Goal: Find specific page/section: Find specific page/section

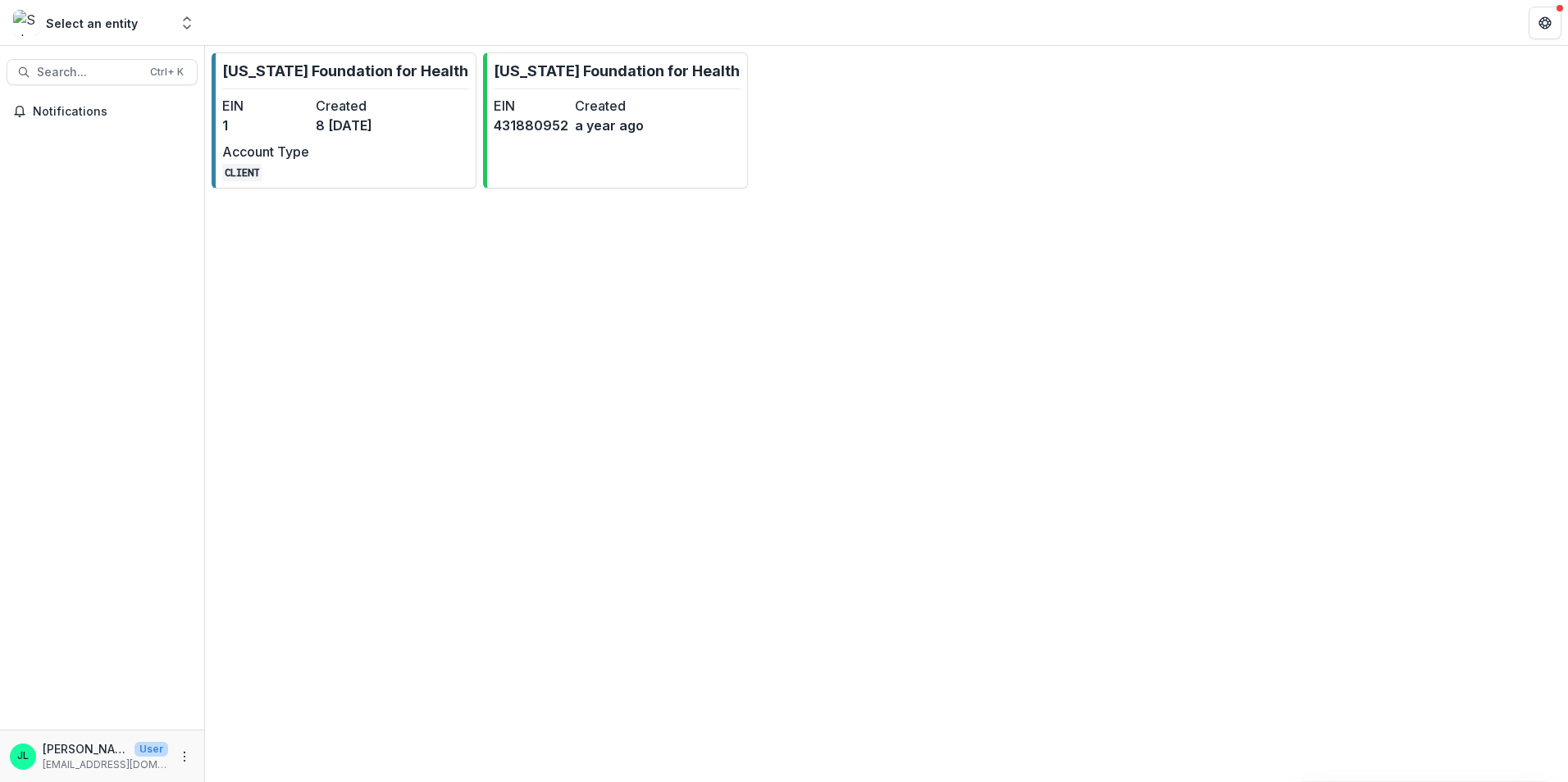
click at [109, 26] on div "Select an entity" at bounding box center [91, 24] width 92 height 18
click at [80, 35] on div "Select an entity" at bounding box center [91, 23] width 156 height 26
click at [186, 31] on icon "Open entity switcher" at bounding box center [187, 23] width 17 height 17
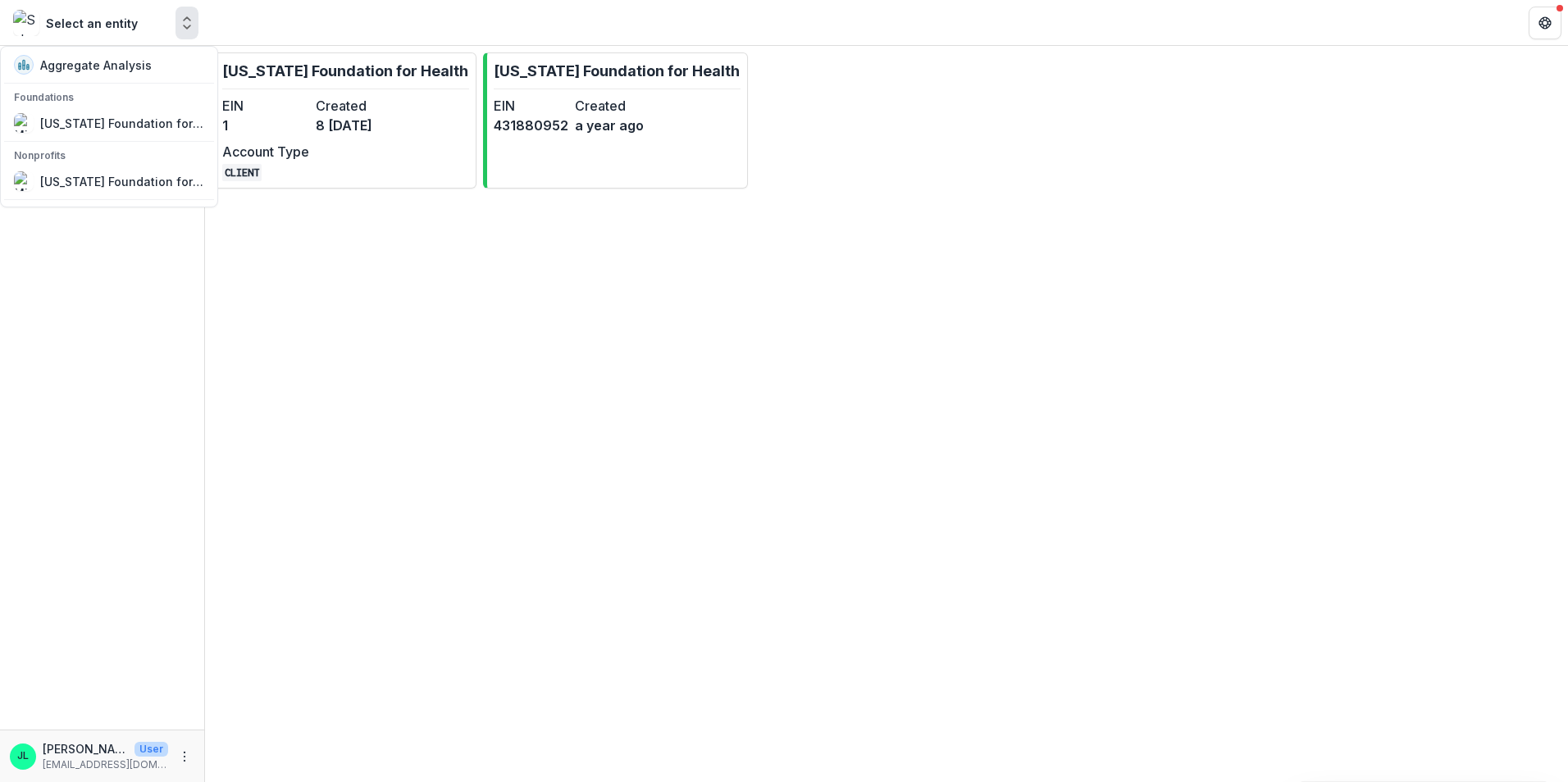
click at [109, 19] on div "Select an entity" at bounding box center [91, 24] width 92 height 18
click at [71, 117] on div "[US_STATE] Foundation for Health" at bounding box center [122, 124] width 164 height 18
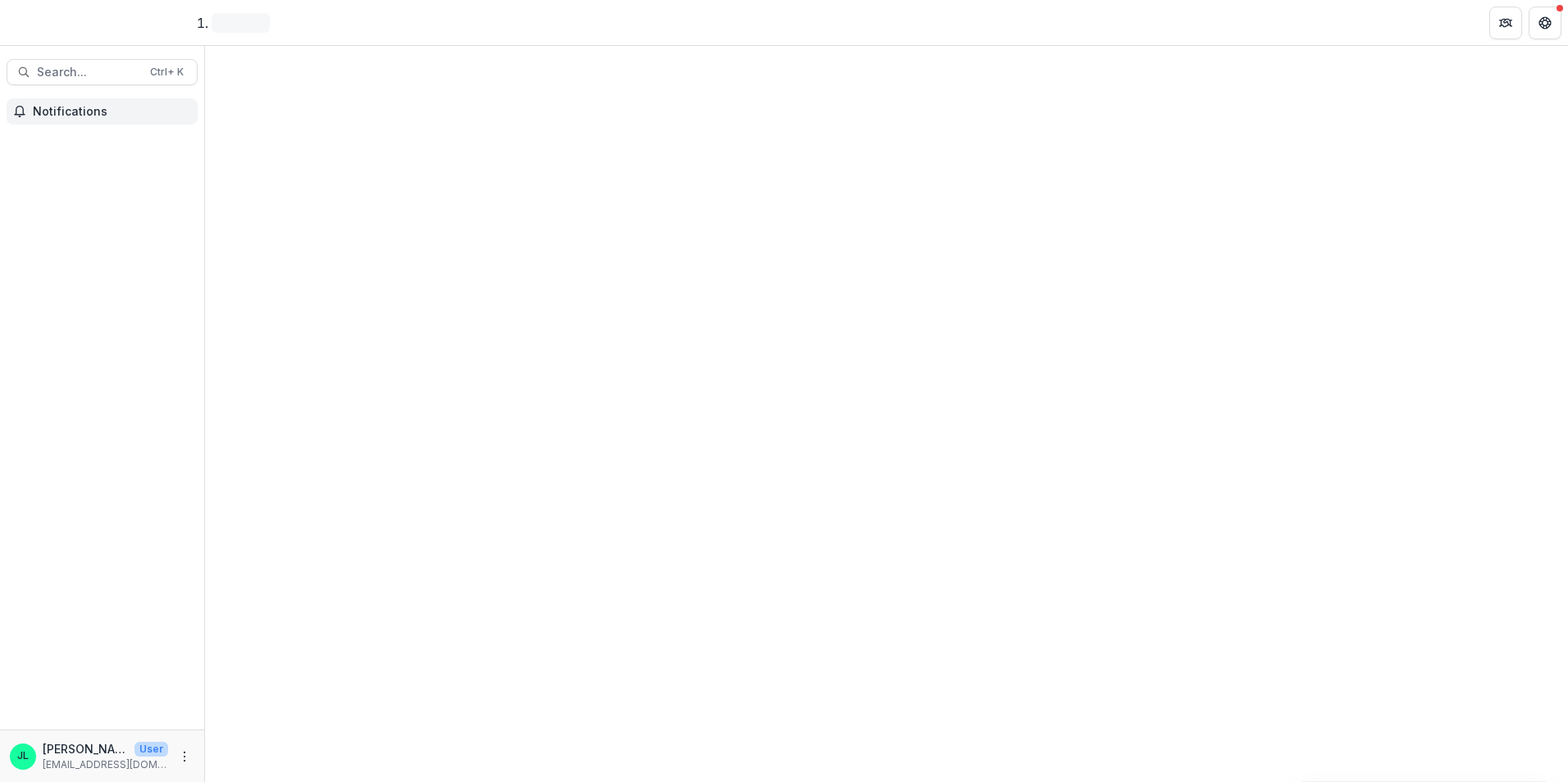
click at [74, 119] on button "Notifications" at bounding box center [102, 111] width 191 height 26
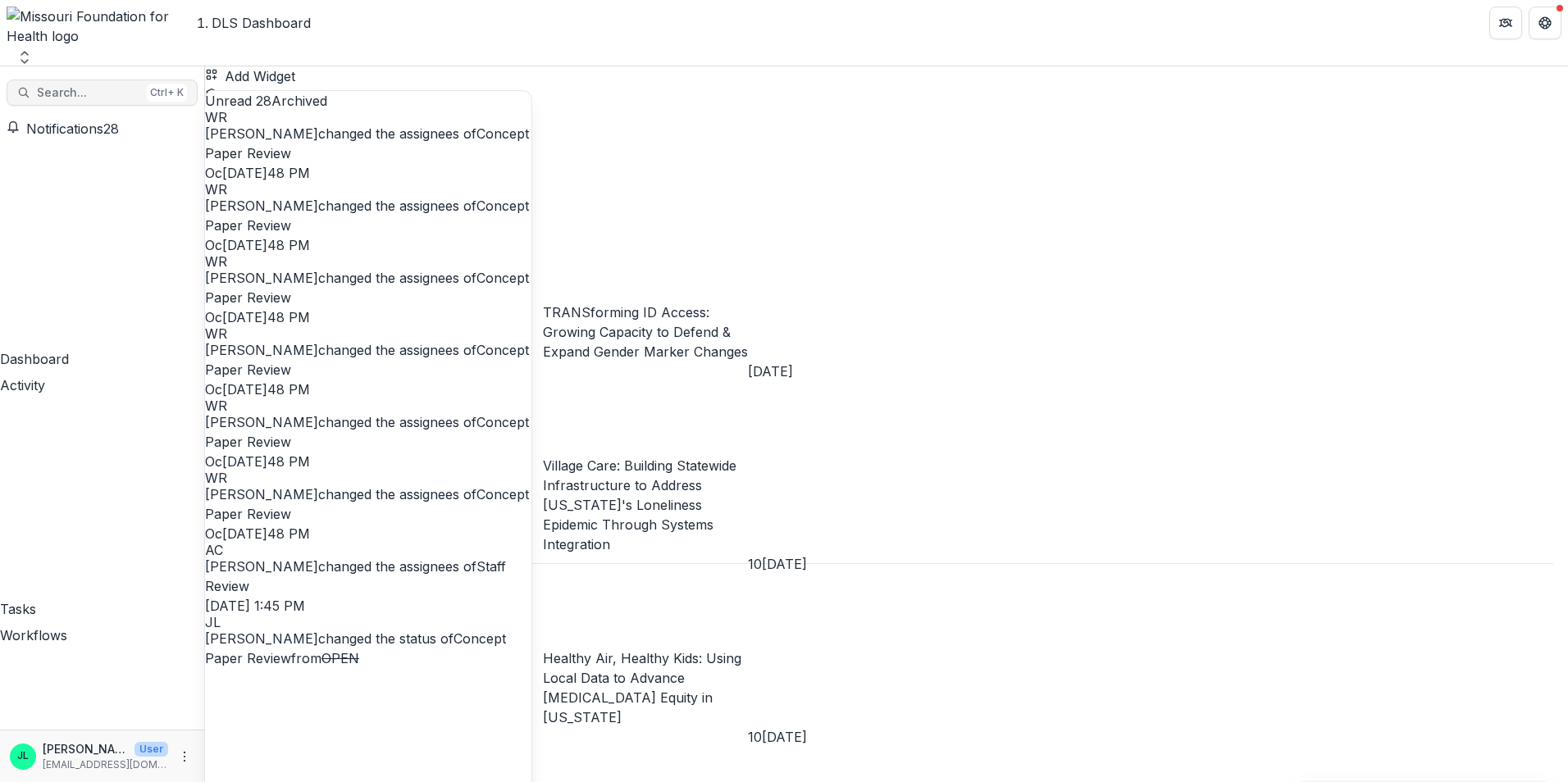
click at [106, 86] on span "Search..." at bounding box center [88, 93] width 103 height 14
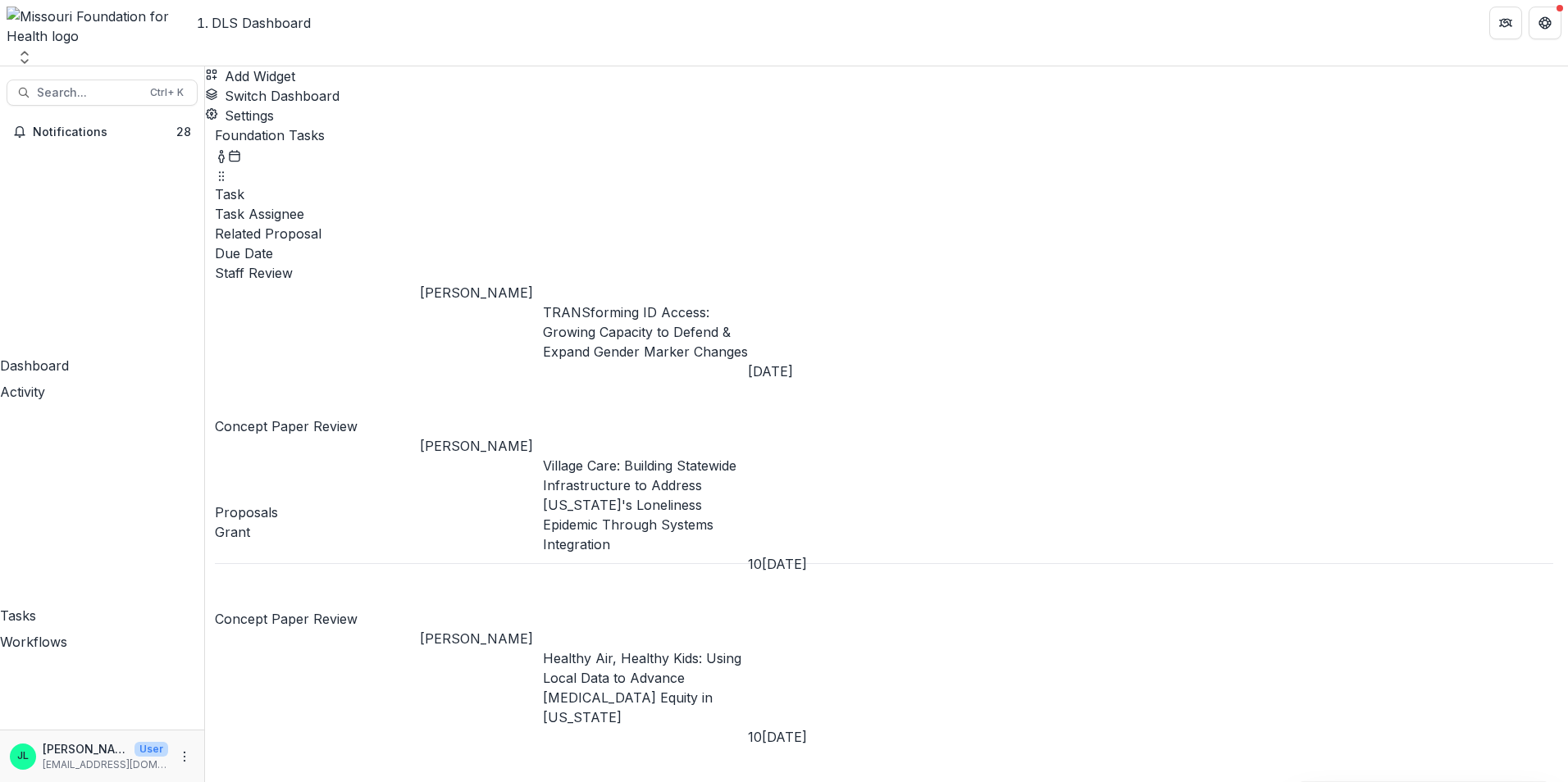
click at [109, 86] on span "Search..." at bounding box center [88, 93] width 103 height 14
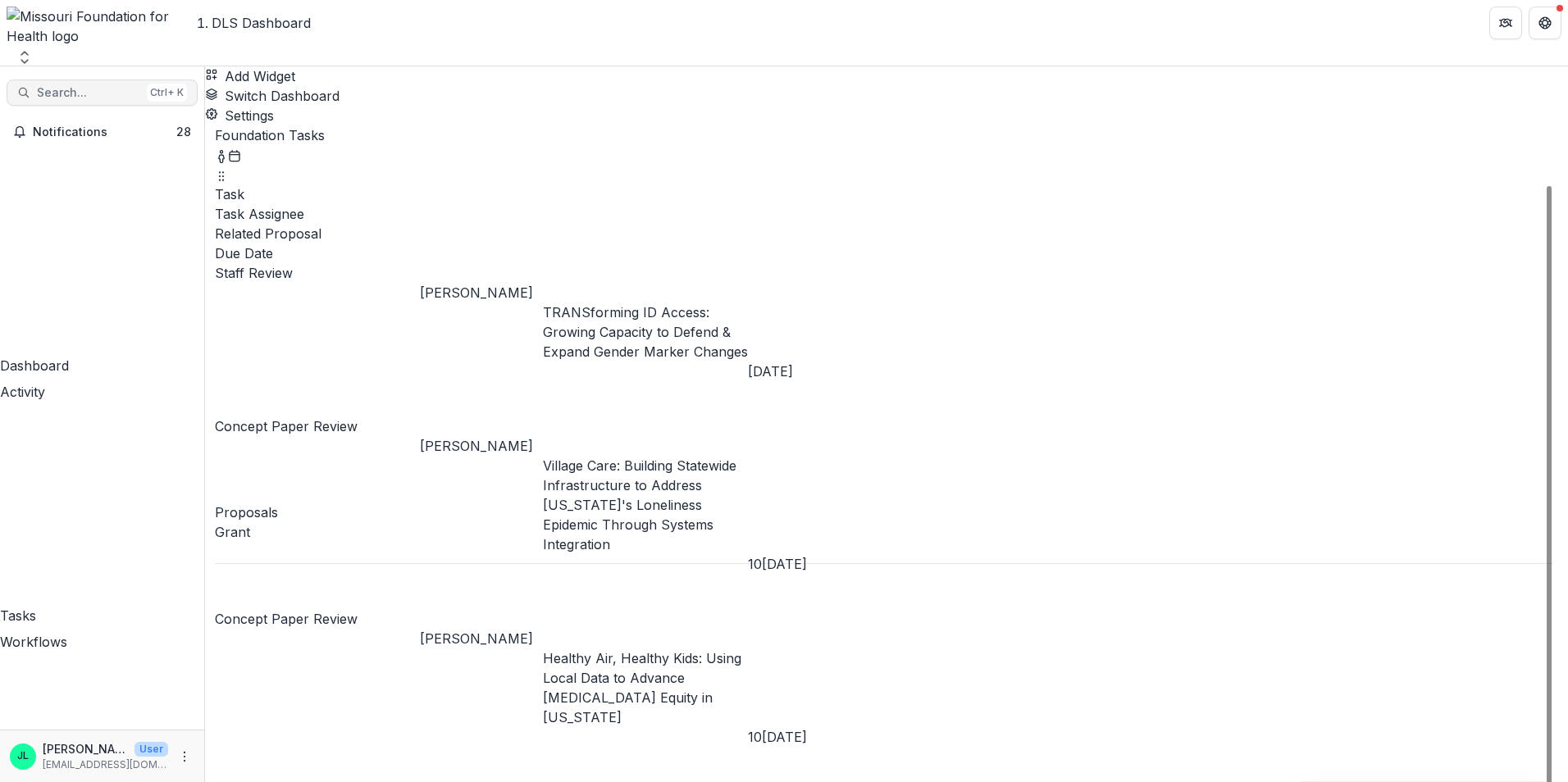
click at [87, 86] on span "Search..." at bounding box center [88, 93] width 103 height 14
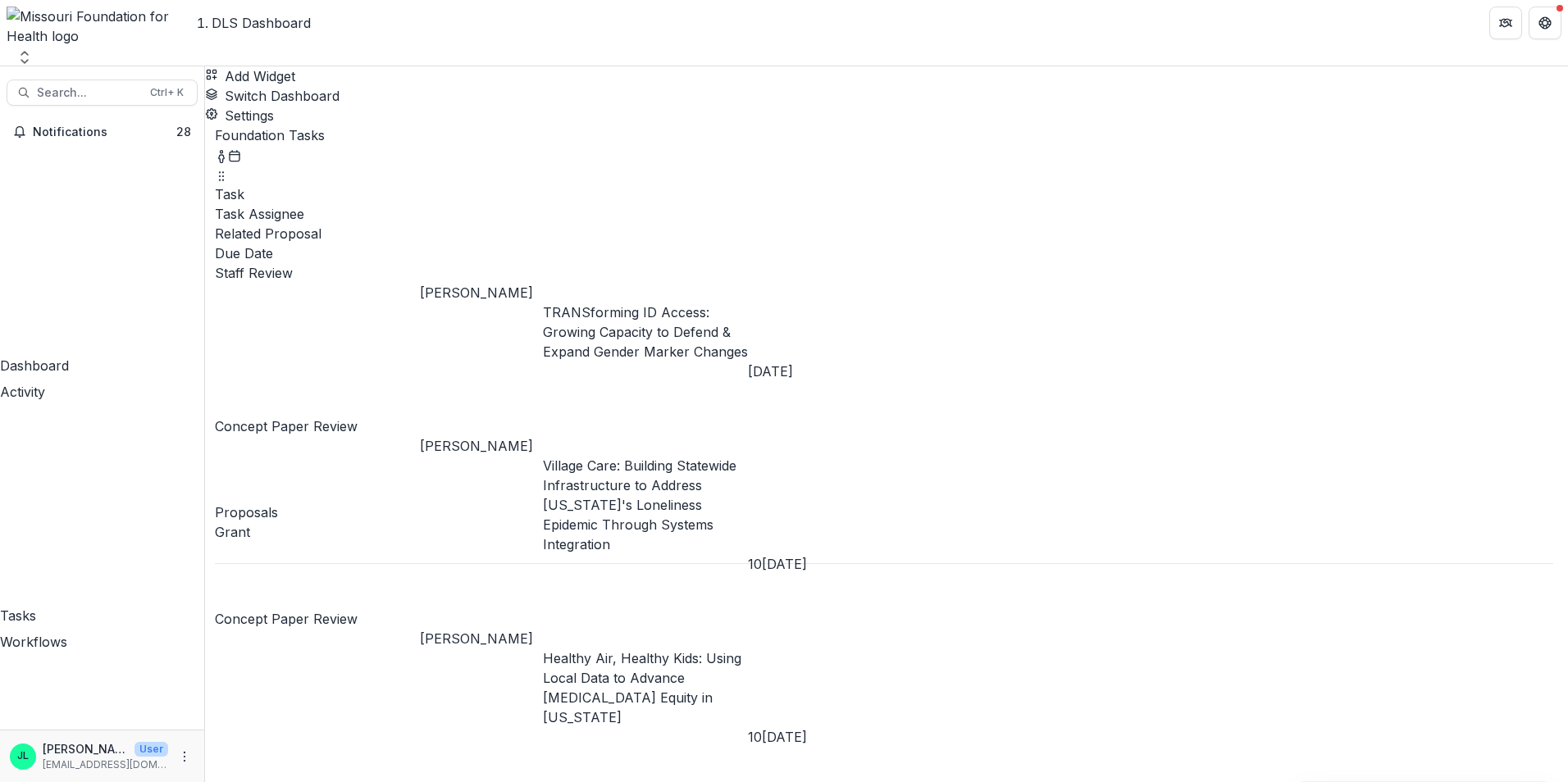
type input "********"
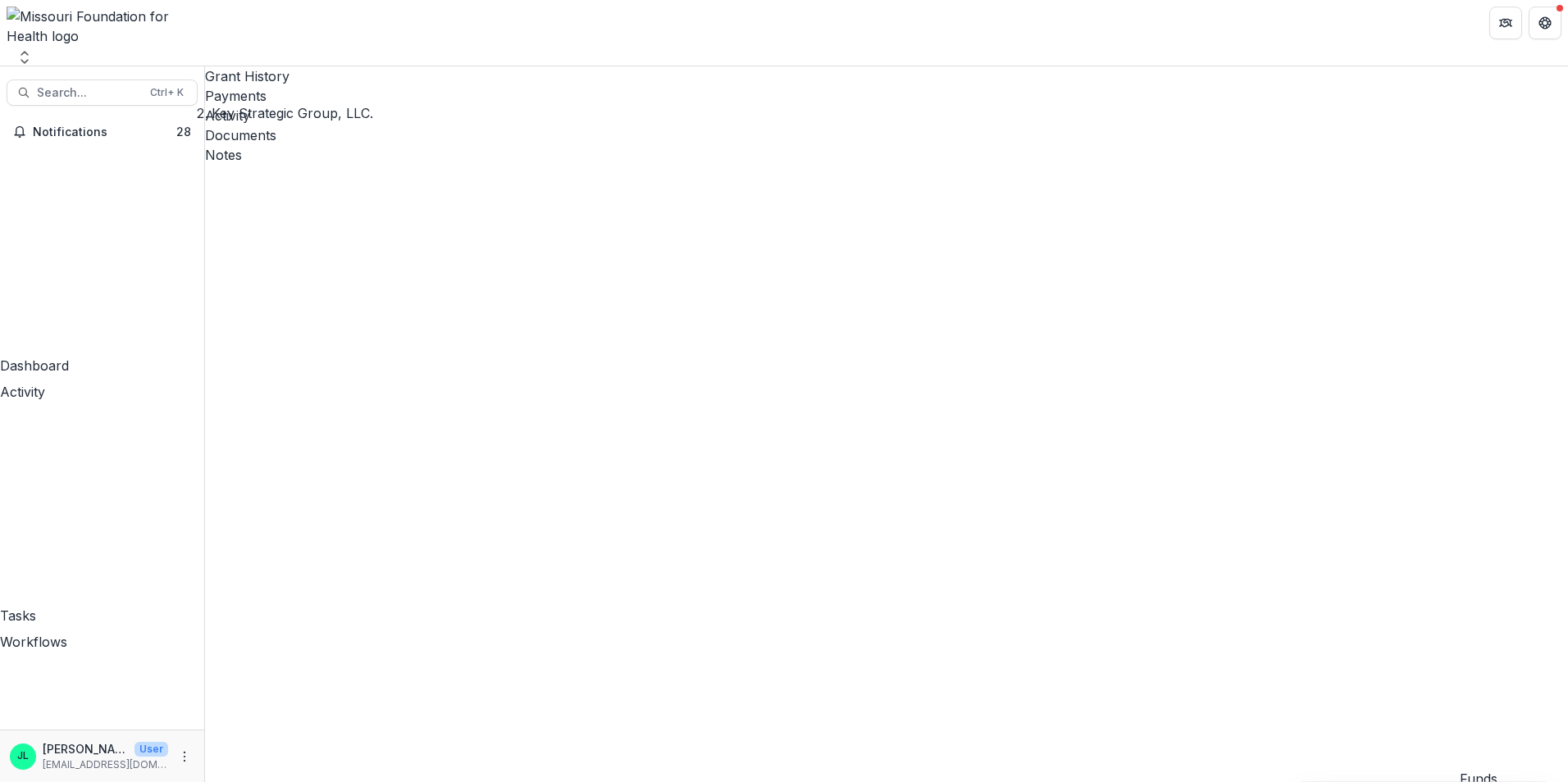
drag, startPoint x: 571, startPoint y: 772, endPoint x: 484, endPoint y: 742, distance: 92.0
